Goal: Navigation & Orientation: Find specific page/section

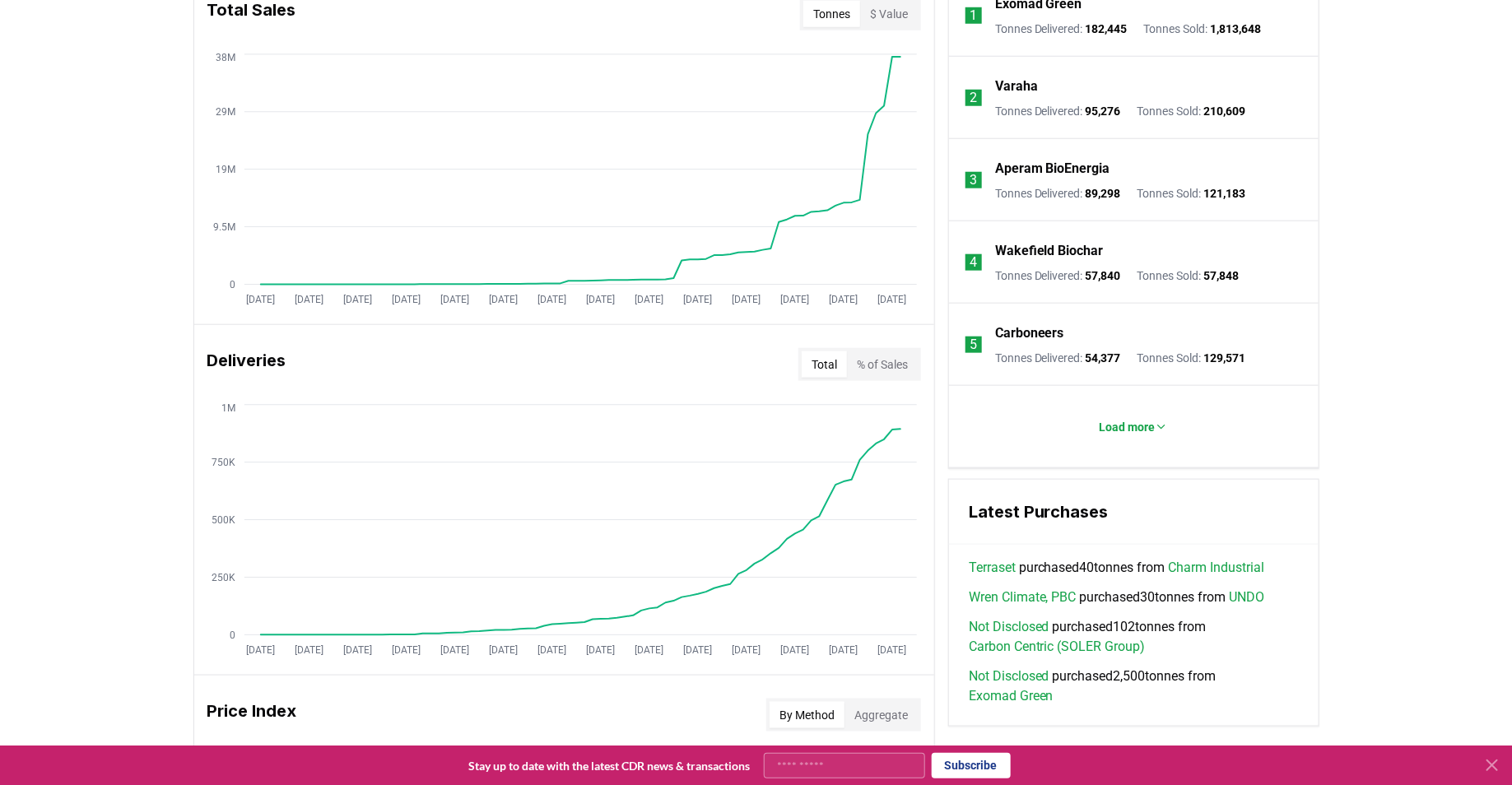
scroll to position [344, 0]
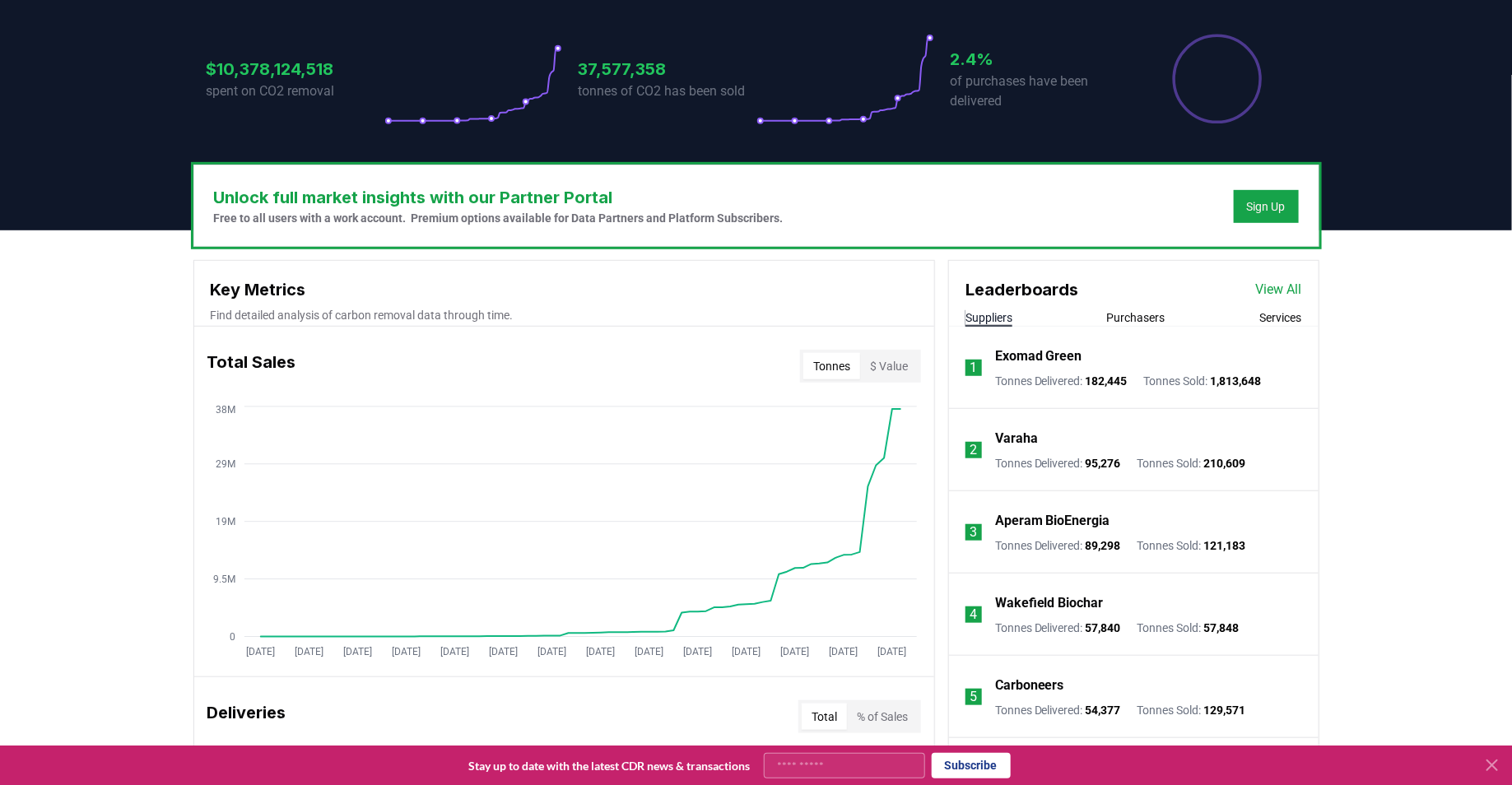
click at [1289, 284] on link "View All" at bounding box center [1279, 289] width 46 height 20
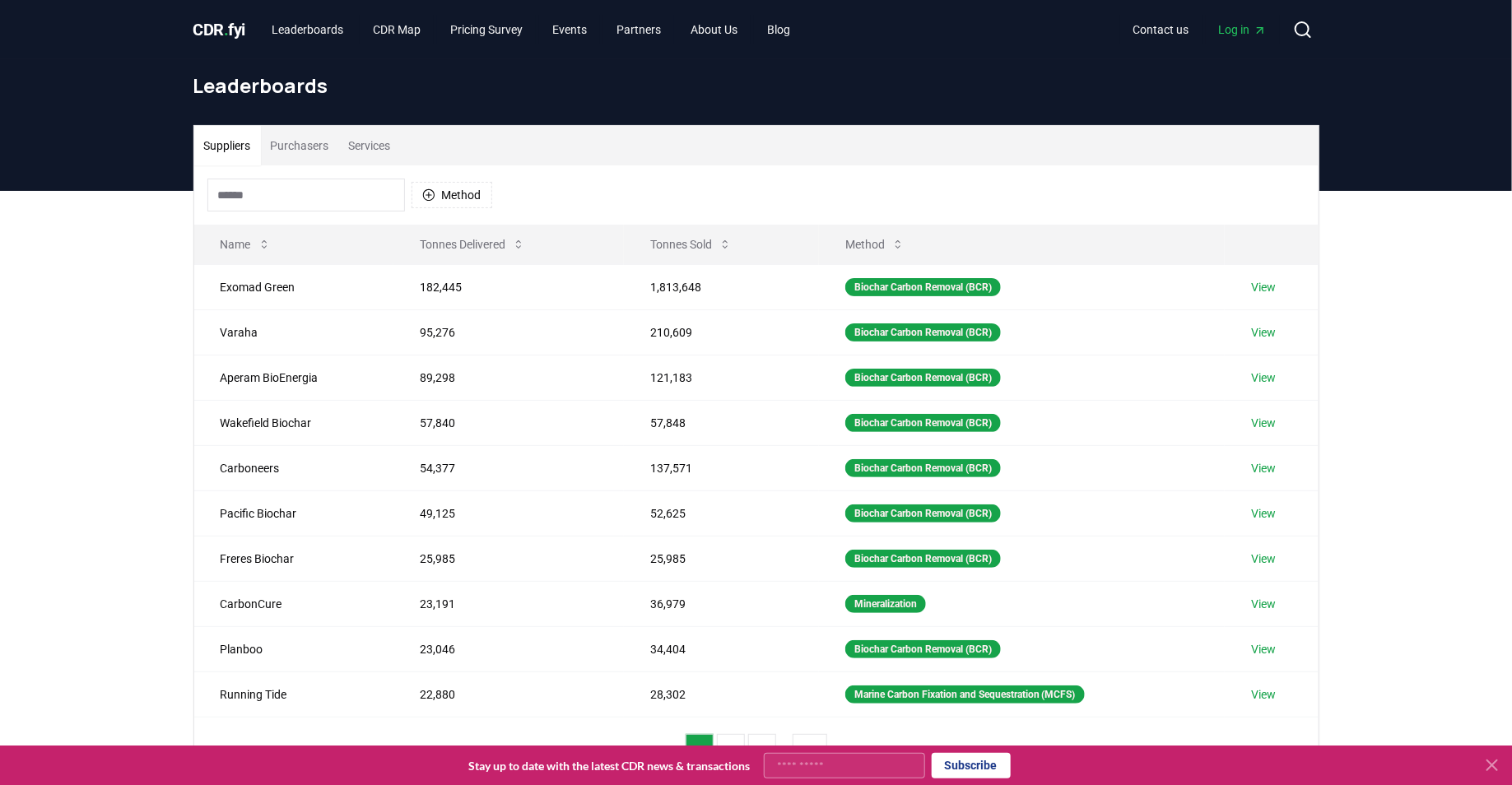
click at [235, 30] on span "CDR . fyi" at bounding box center [220, 30] width 53 height 20
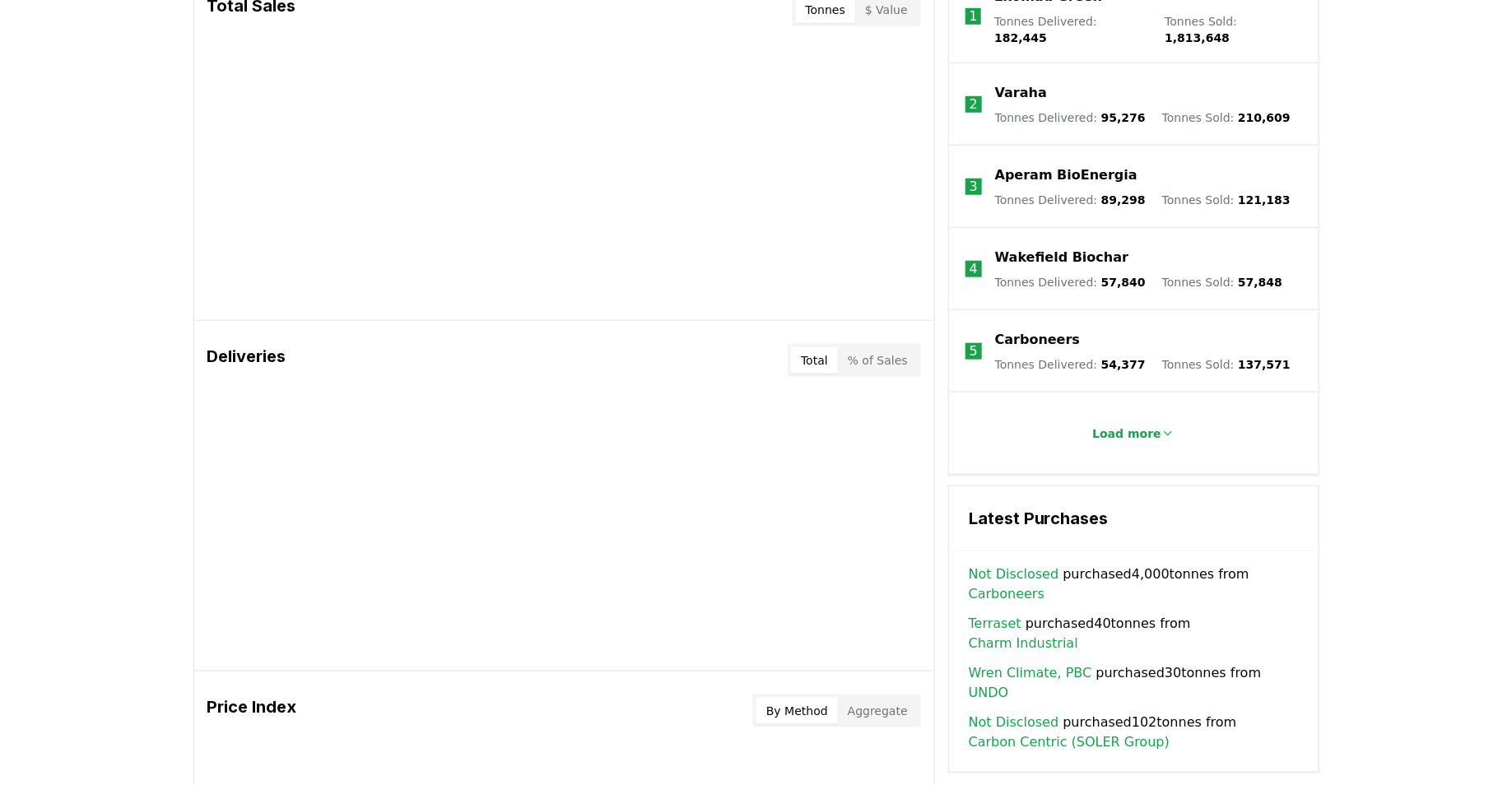
scroll to position [742, 0]
